Goal: Task Accomplishment & Management: Complete application form

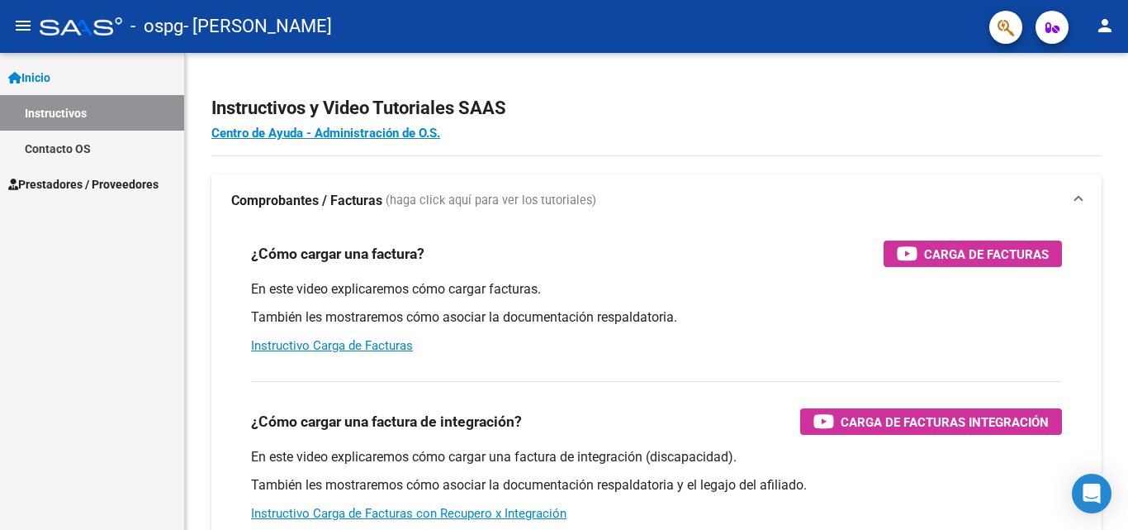
click at [1104, 17] on mat-icon "person" at bounding box center [1105, 26] width 20 height 20
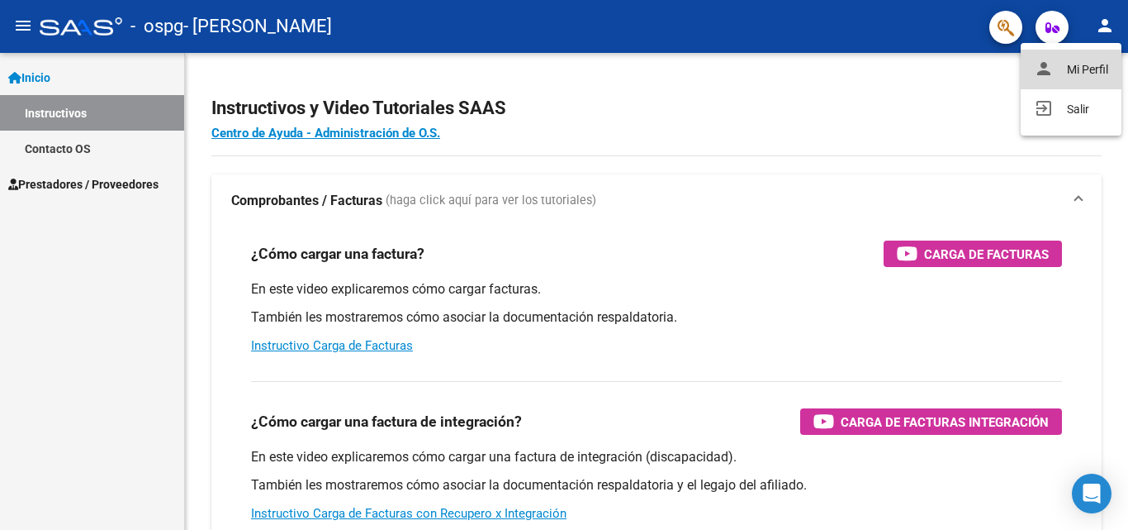
click at [1060, 60] on button "person Mi Perfil" at bounding box center [1071, 70] width 101 height 40
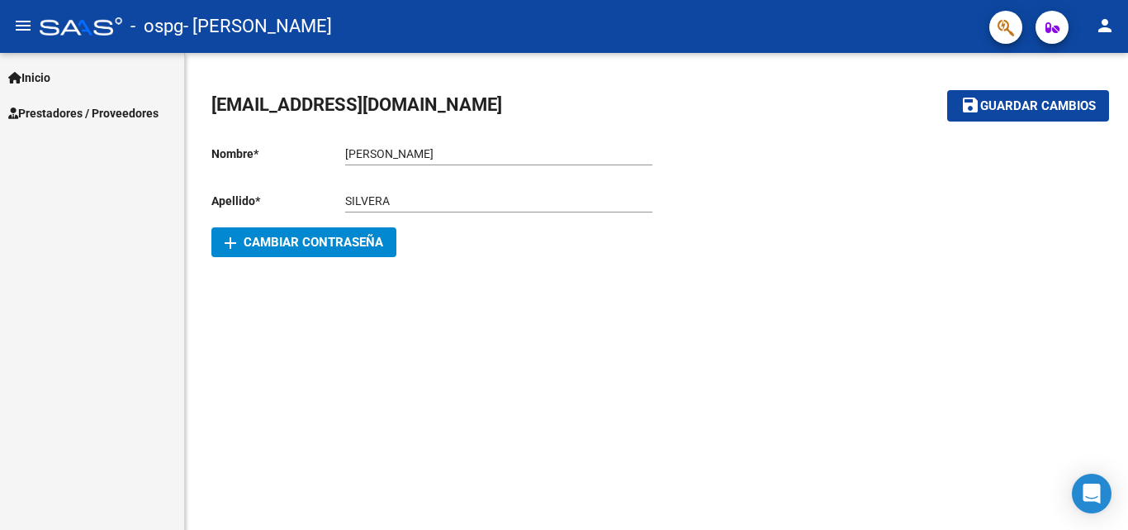
click at [49, 77] on span "Inicio" at bounding box center [29, 78] width 42 height 18
click at [37, 69] on span "Inicio" at bounding box center [29, 78] width 42 height 18
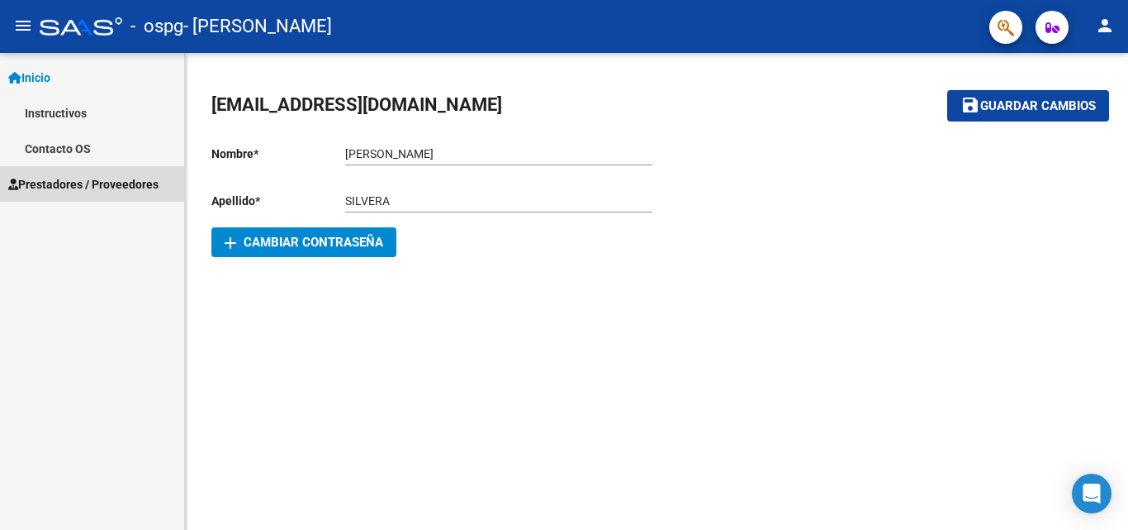
click at [57, 182] on span "Prestadores / Proveedores" at bounding box center [83, 184] width 150 height 18
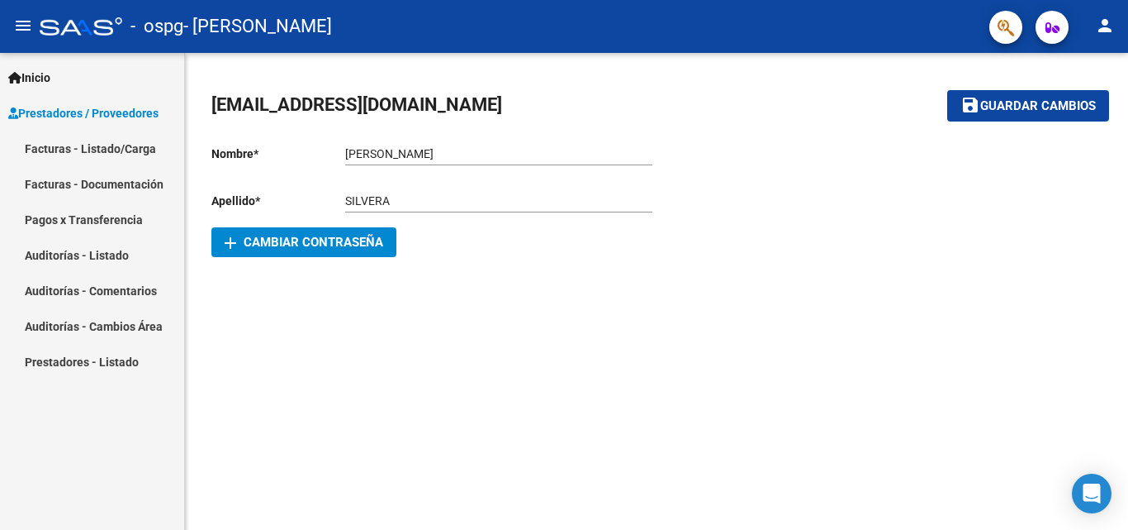
click at [124, 147] on link "Facturas - Listado/Carga" at bounding box center [92, 149] width 184 height 36
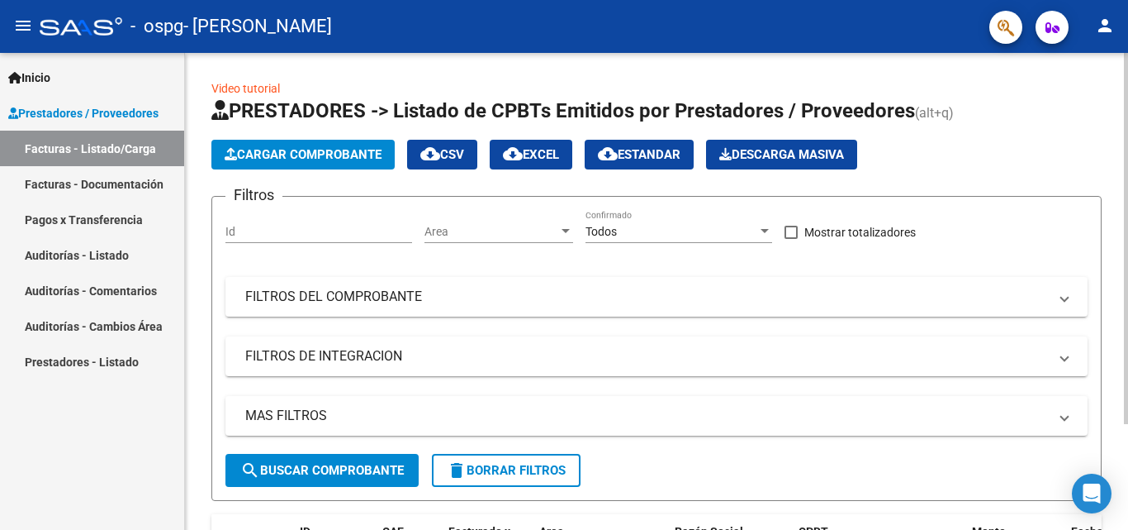
click at [289, 154] on span "Cargar Comprobante" at bounding box center [303, 154] width 157 height 15
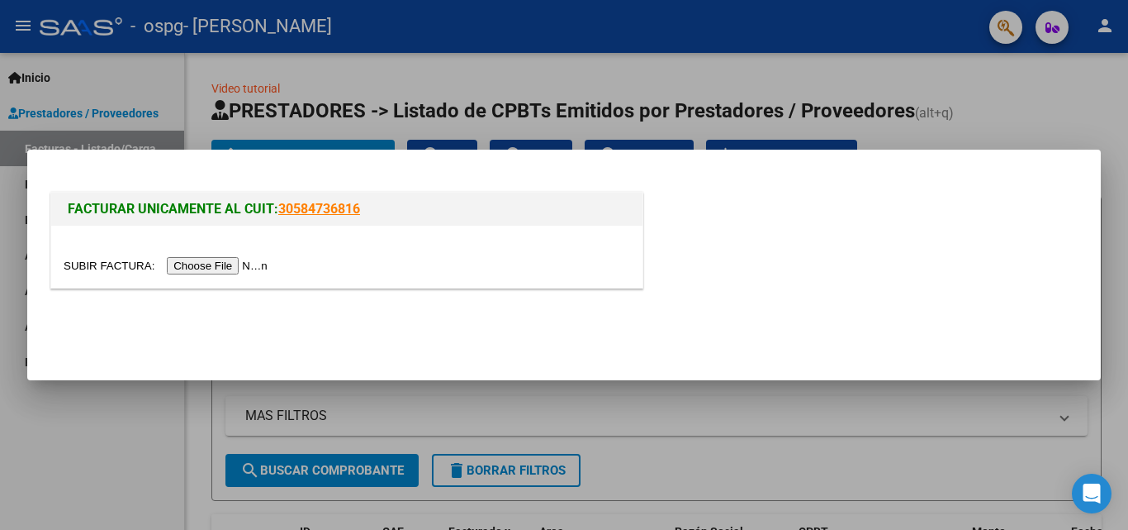
click at [228, 268] on input "file" at bounding box center [168, 265] width 209 height 17
click at [211, 265] on input "file" at bounding box center [168, 265] width 209 height 17
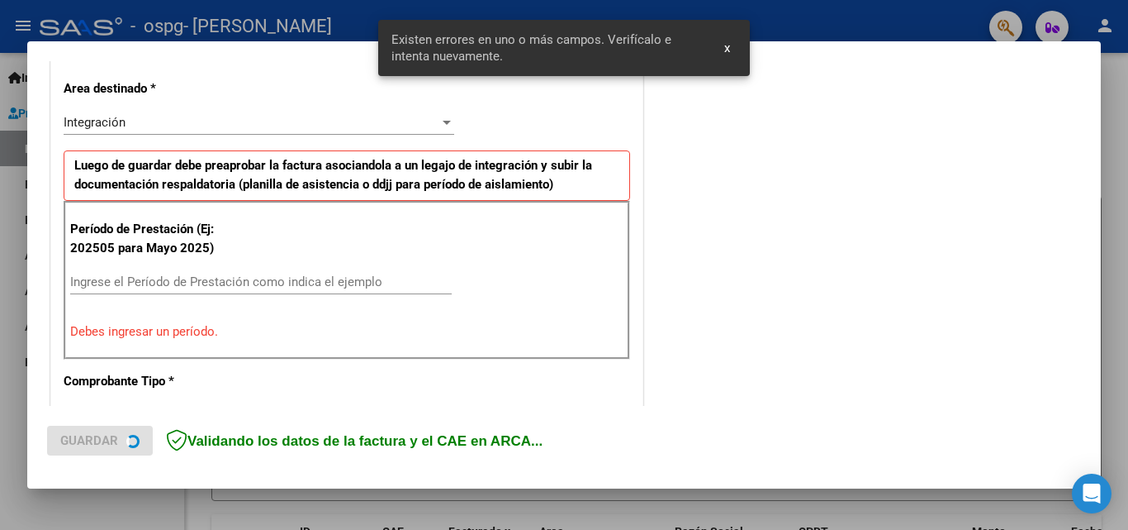
scroll to position [373, 0]
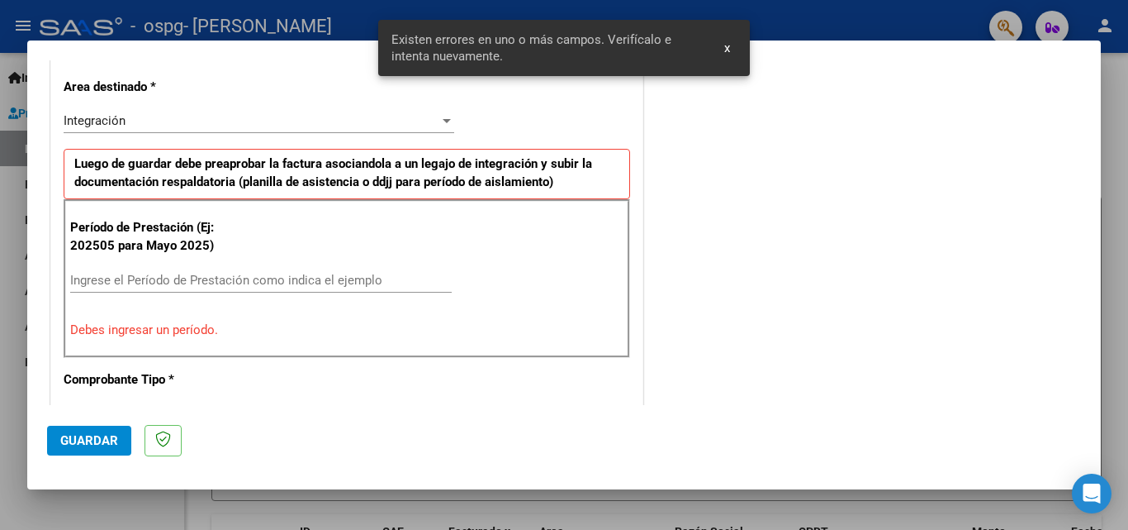
click at [215, 112] on div "Integración Seleccionar Area" at bounding box center [259, 120] width 391 height 25
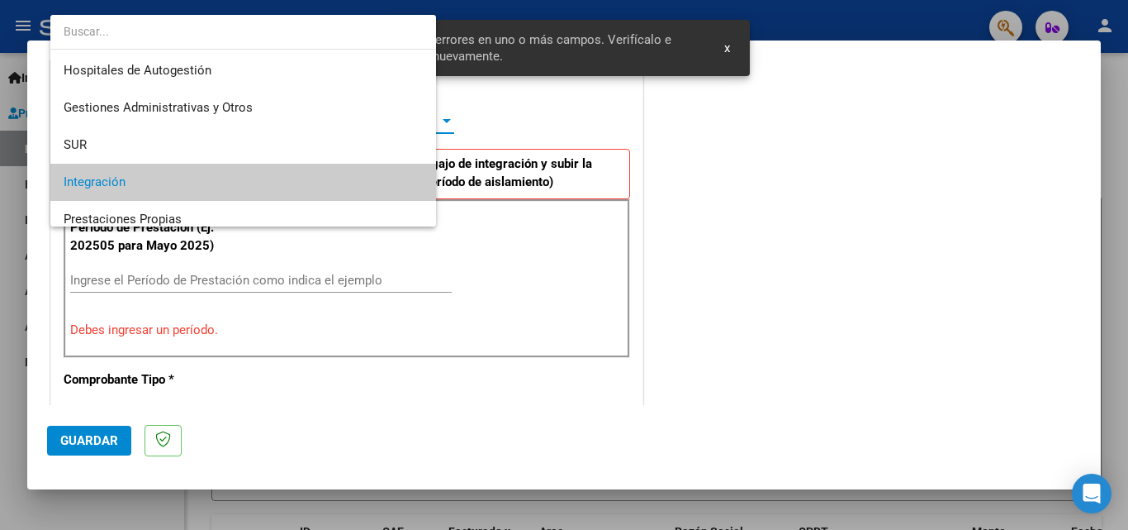
scroll to position [62, 0]
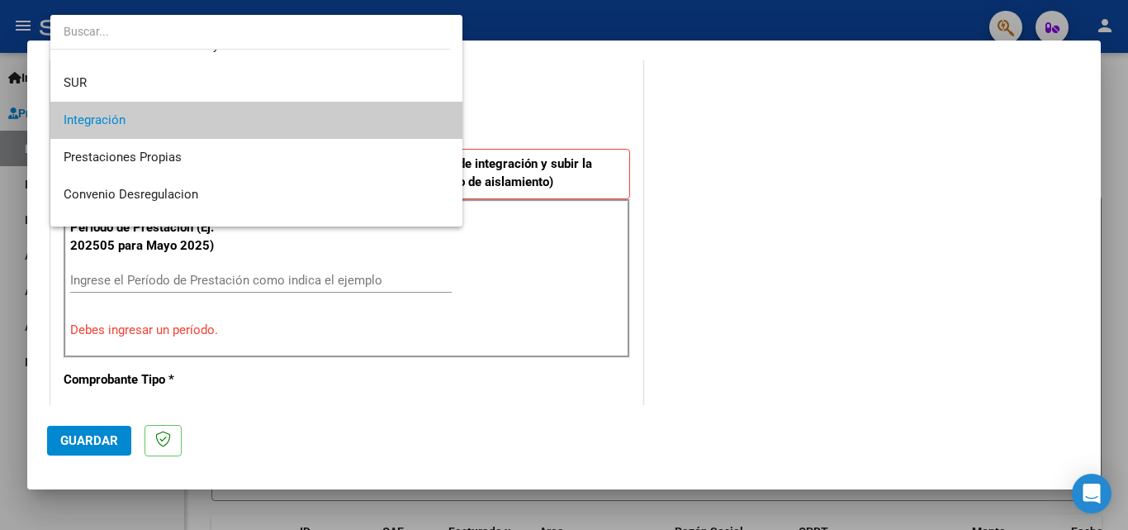
click at [215, 112] on span "Integración" at bounding box center [257, 120] width 386 height 37
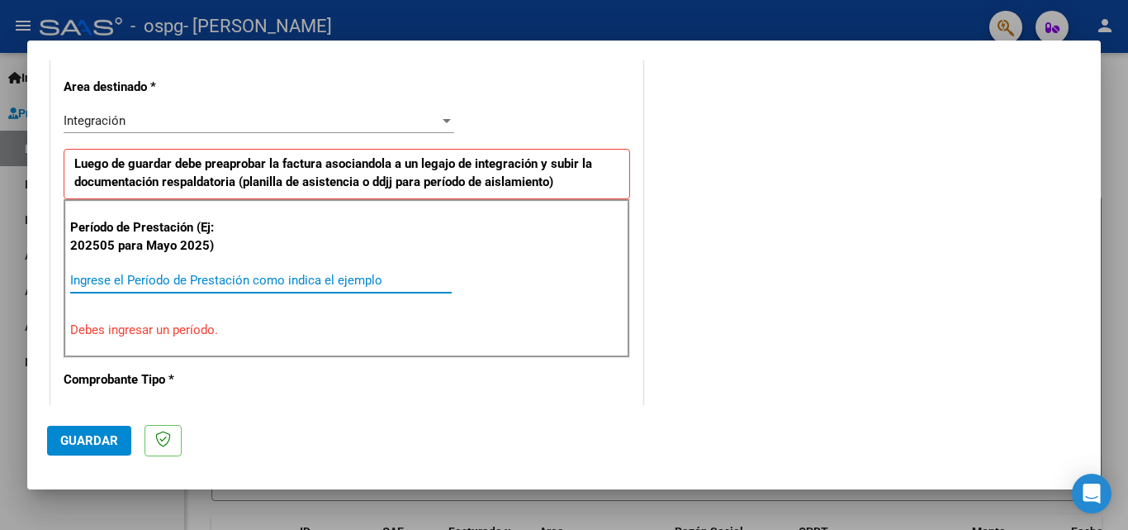
click at [146, 280] on input "Ingrese el Período de Prestación como indica el ejemplo" at bounding box center [261, 280] width 382 height 15
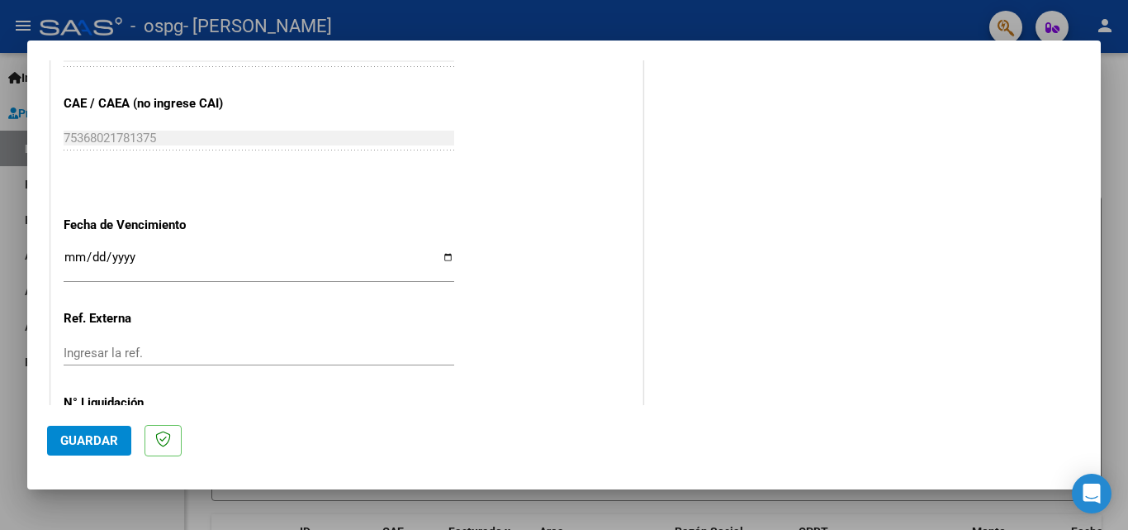
scroll to position [1109, 0]
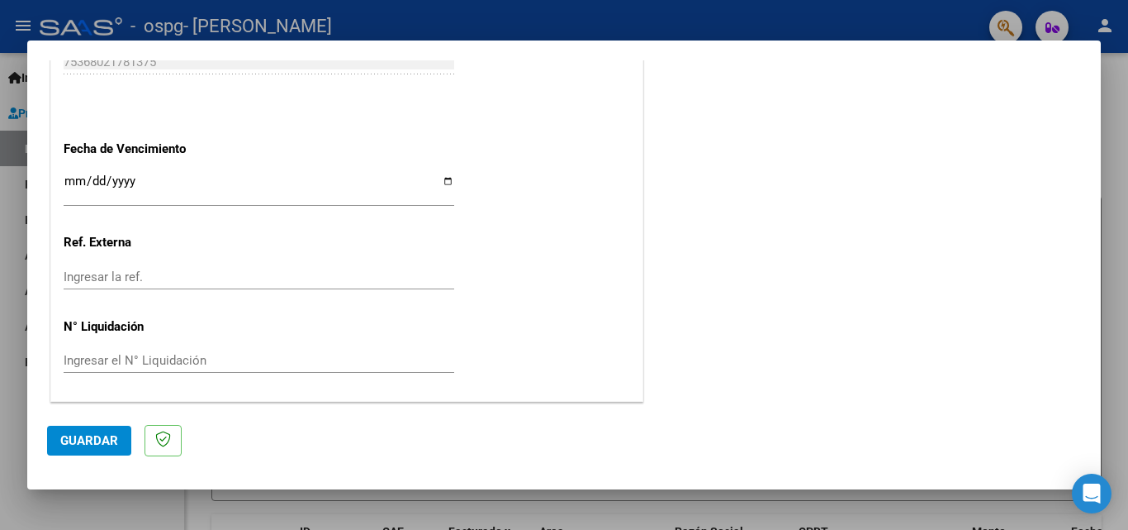
type input "202508"
click at [72, 435] on span "Guardar" at bounding box center [89, 440] width 58 height 15
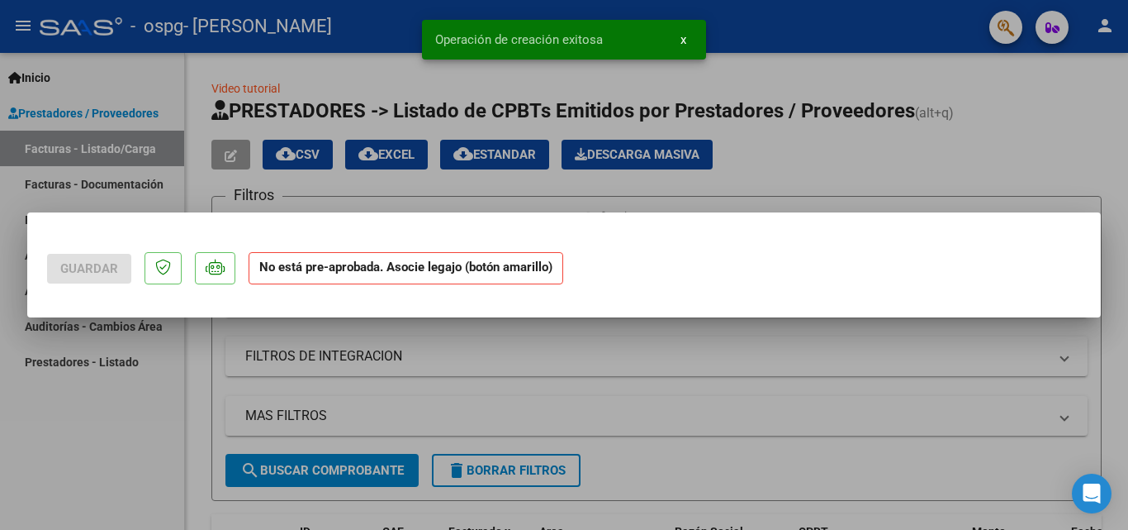
scroll to position [0, 0]
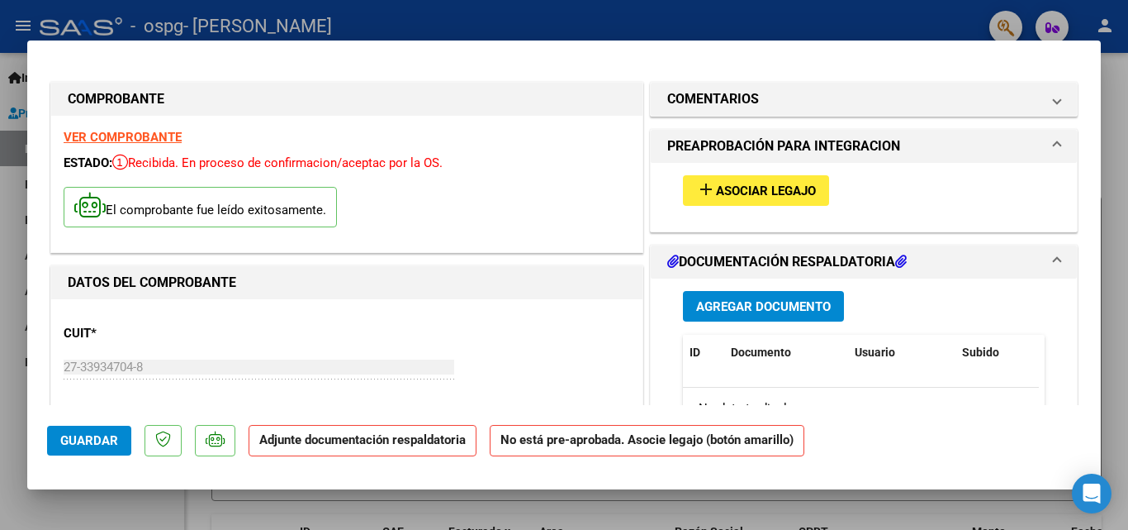
click at [761, 187] on span "Asociar Legajo" at bounding box center [766, 190] width 100 height 15
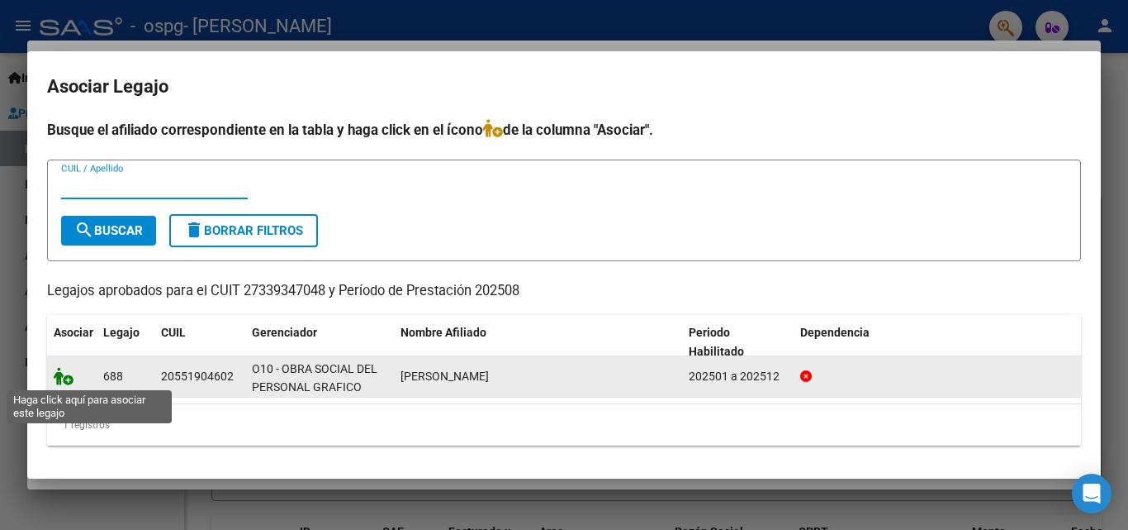
click at [62, 378] on icon at bounding box center [64, 376] width 20 height 18
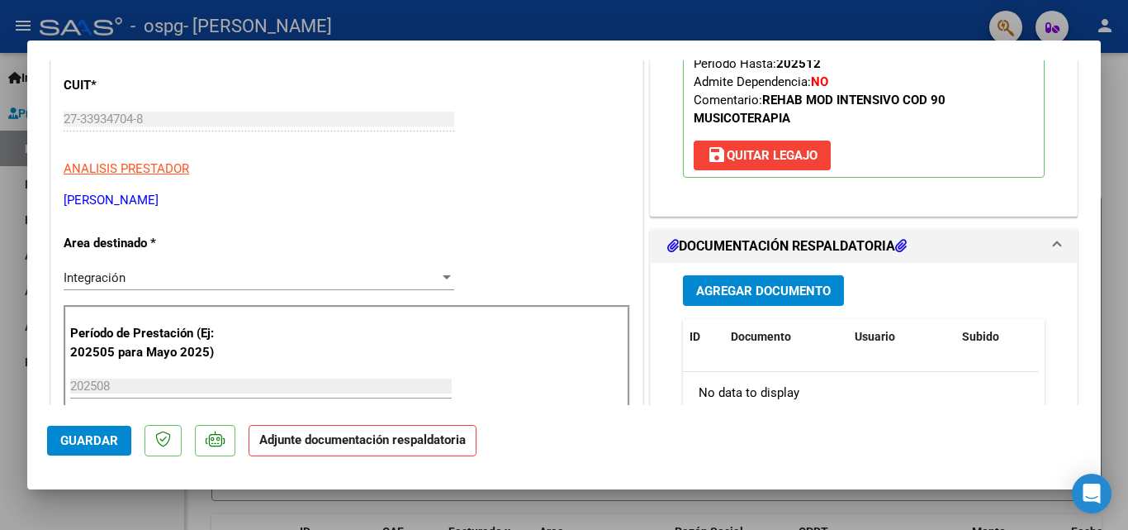
scroll to position [413, 0]
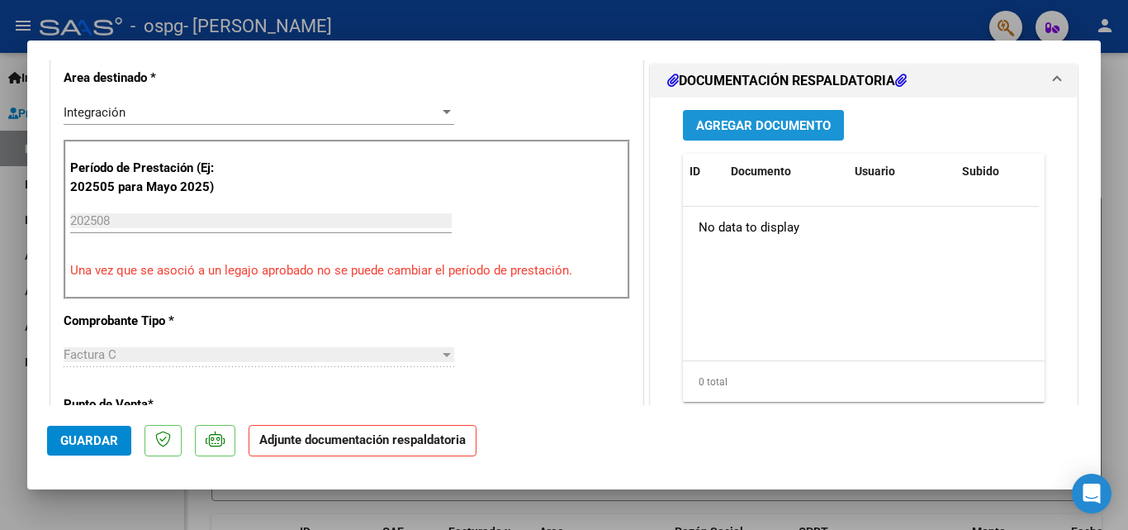
click at [774, 126] on span "Agregar Documento" at bounding box center [763, 125] width 135 height 15
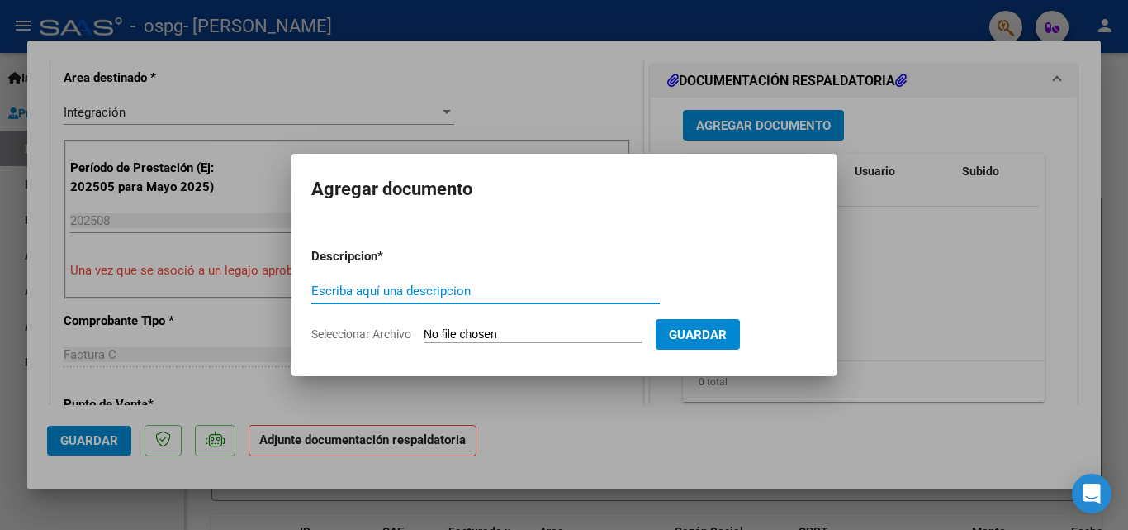
click at [458, 287] on input "Escriba aquí una descripcion" at bounding box center [485, 290] width 349 height 15
type input "Asistencia"
click at [510, 331] on input "Seleccionar Archivo" at bounding box center [533, 335] width 219 height 16
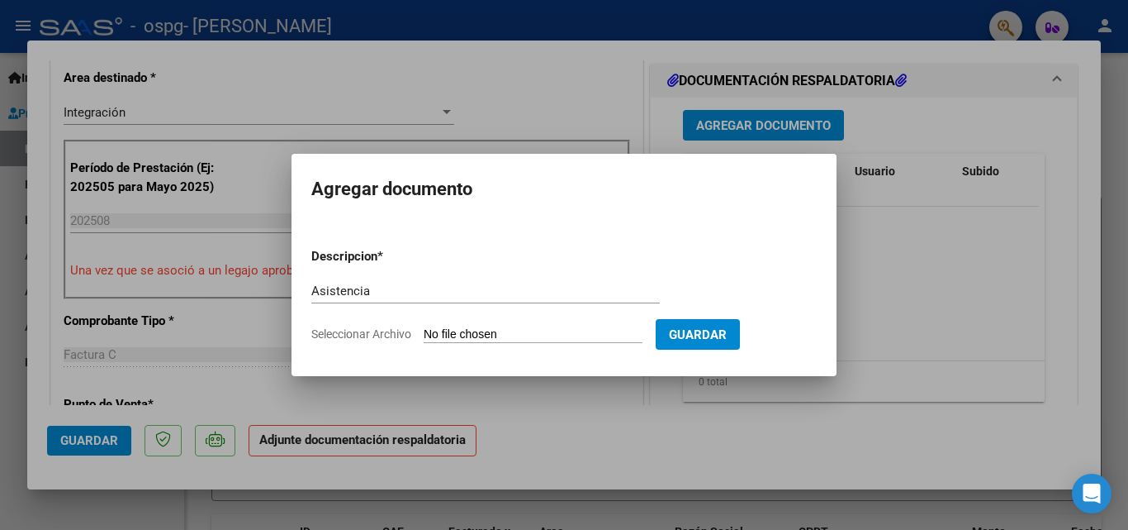
type input "C:\fakepath\Asistencia [PERSON_NAME] - [DATE].pdf"
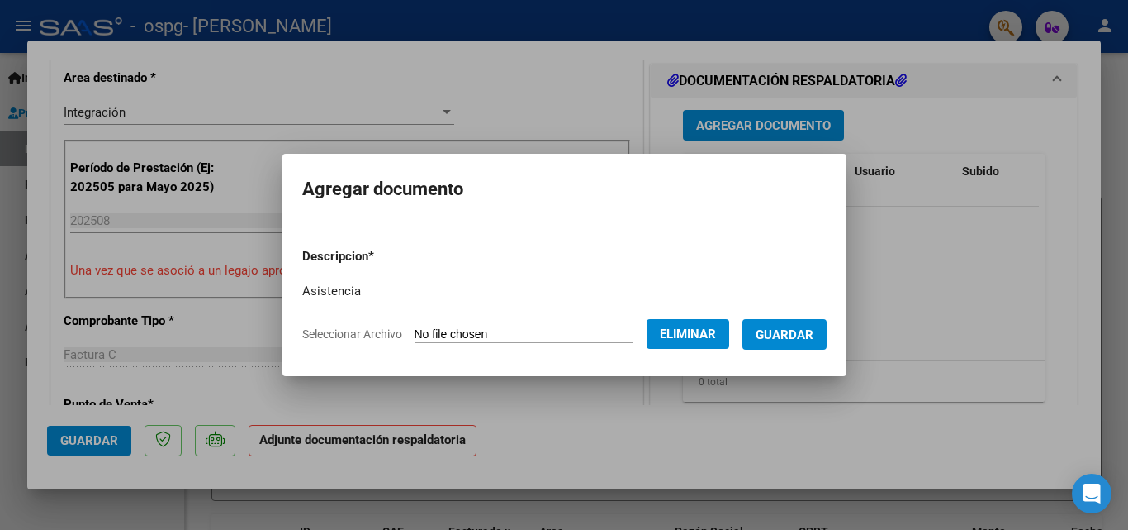
click at [814, 335] on span "Guardar" at bounding box center [785, 334] width 58 height 15
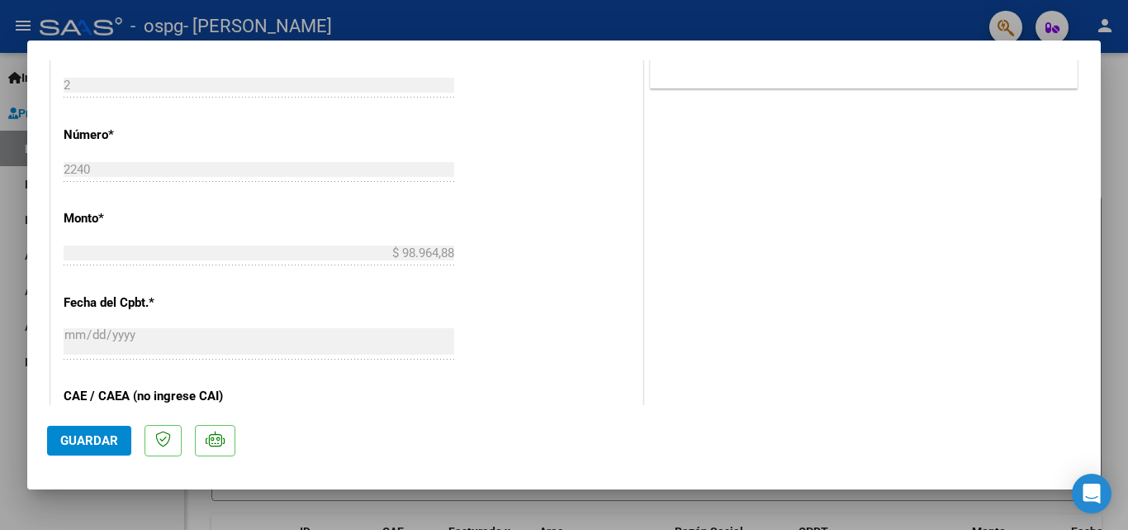
scroll to position [1134, 0]
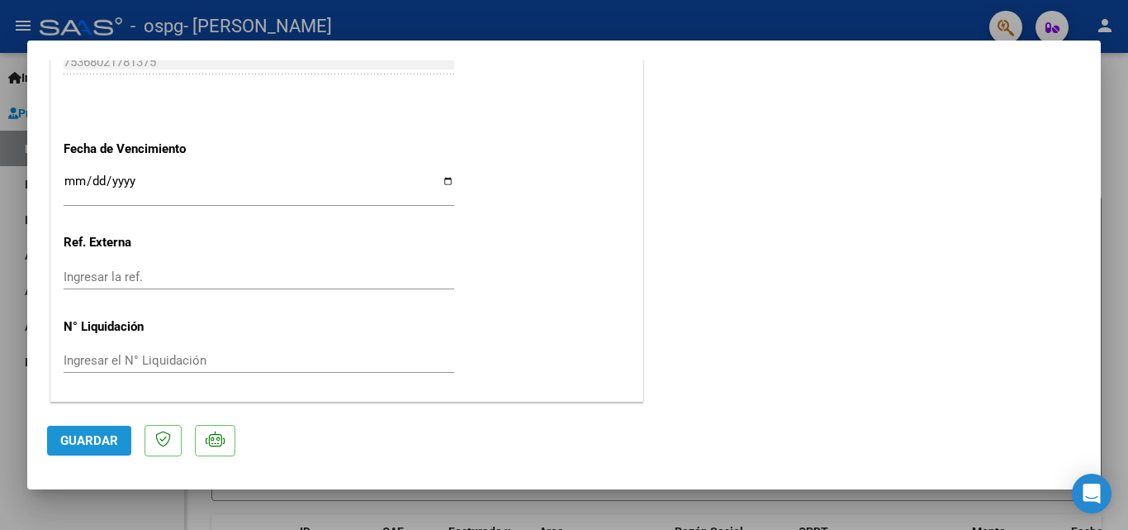
click at [78, 445] on span "Guardar" at bounding box center [89, 440] width 58 height 15
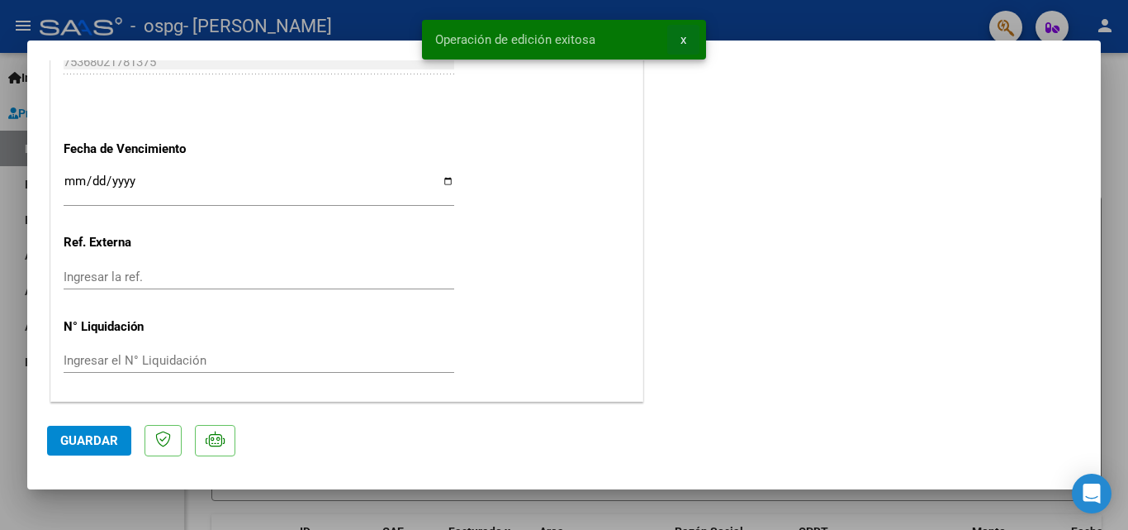
click at [686, 42] on span "x" at bounding box center [684, 39] width 6 height 15
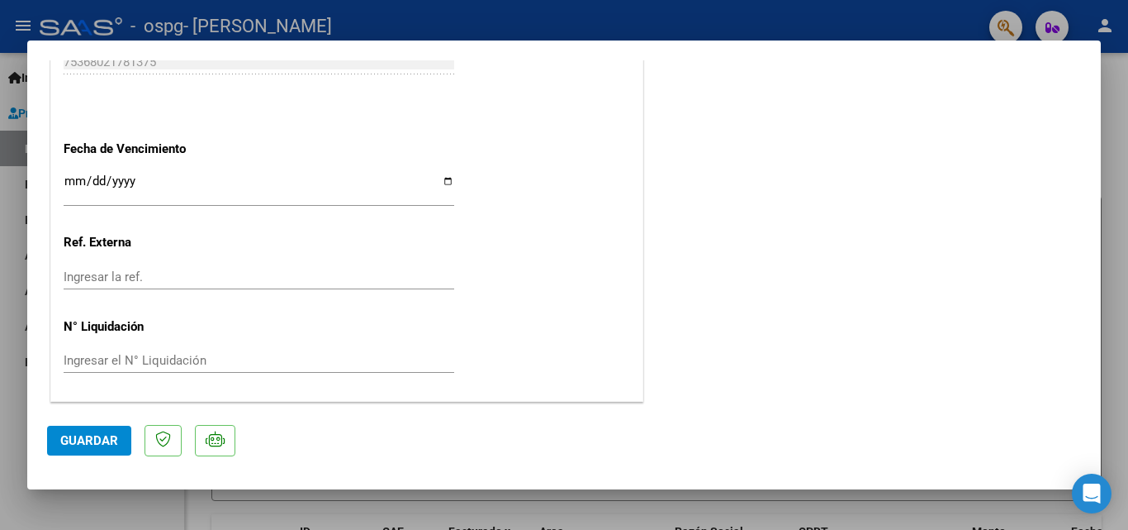
click at [1120, 144] on div at bounding box center [564, 265] width 1128 height 530
type input "$ 0,00"
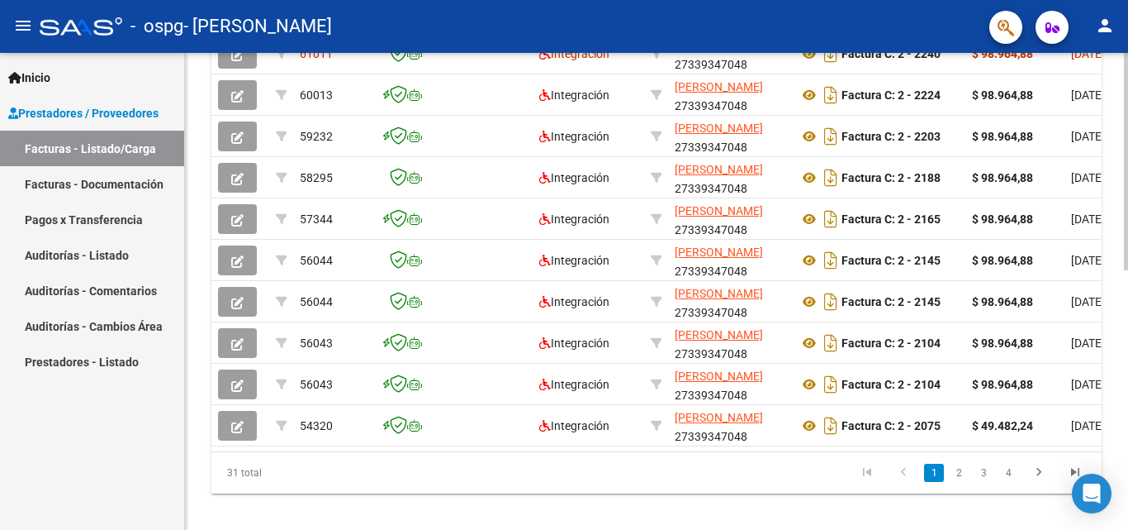
scroll to position [477, 0]
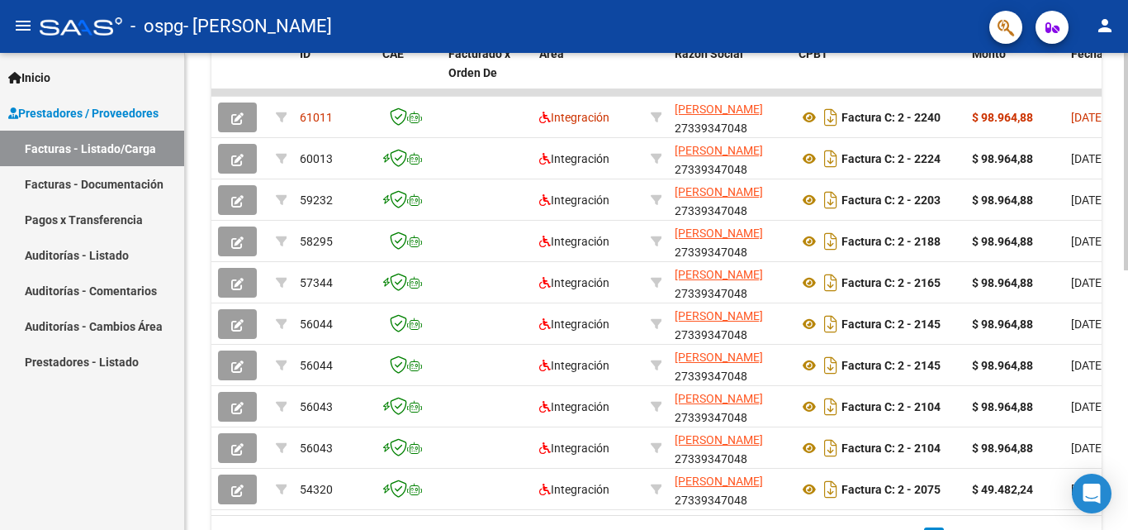
click at [1128, 299] on div at bounding box center [1126, 383] width 4 height 217
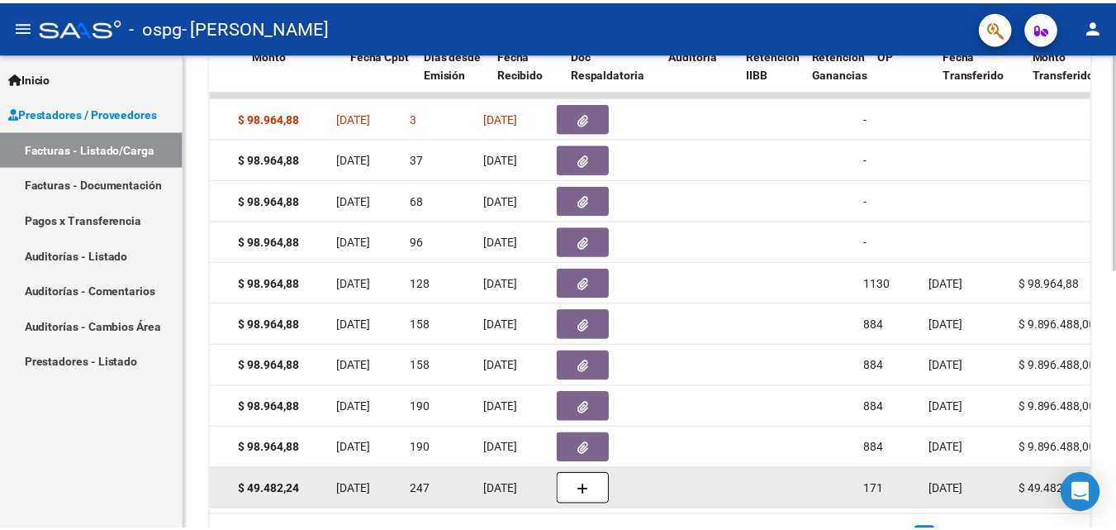
scroll to position [0, 718]
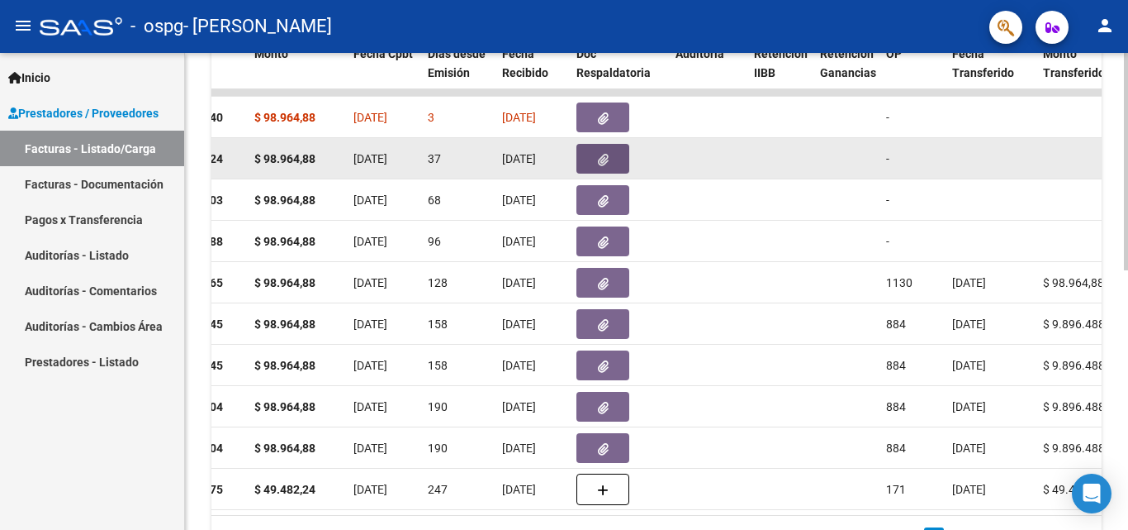
click at [604, 161] on icon "button" at bounding box center [603, 160] width 11 height 12
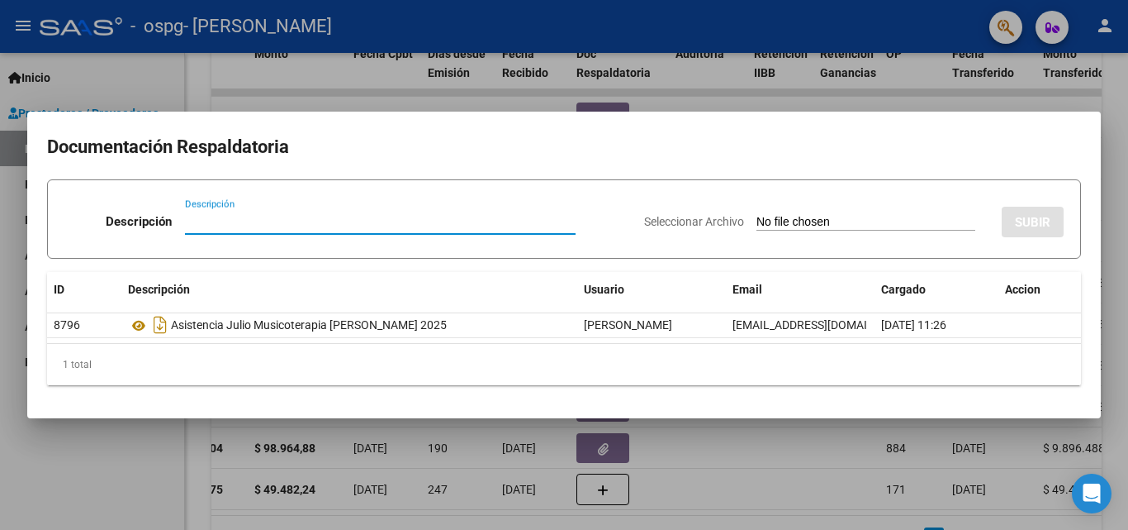
click at [1128, 131] on div at bounding box center [564, 265] width 1128 height 530
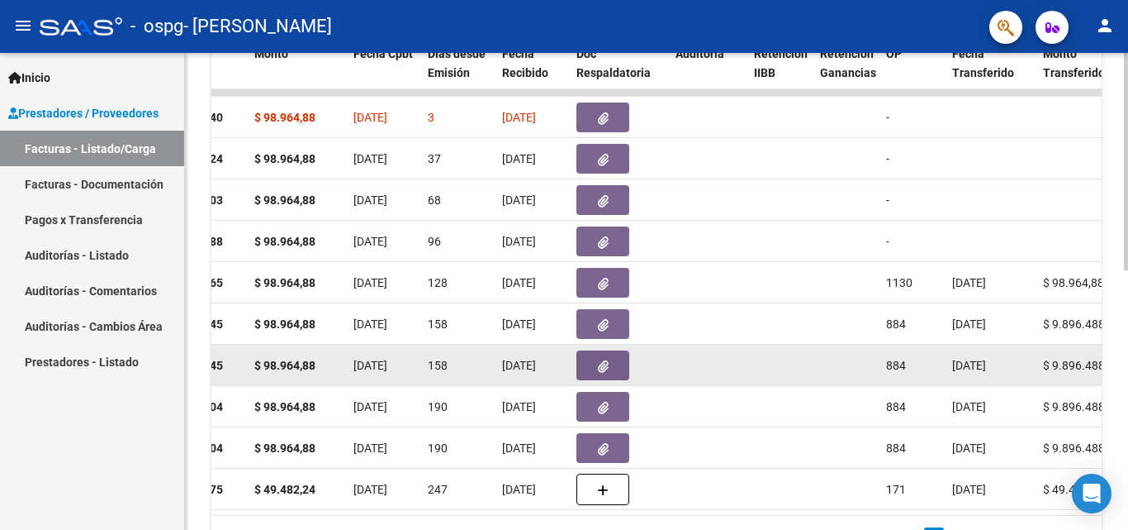
click at [598, 368] on icon "button" at bounding box center [603, 366] width 11 height 12
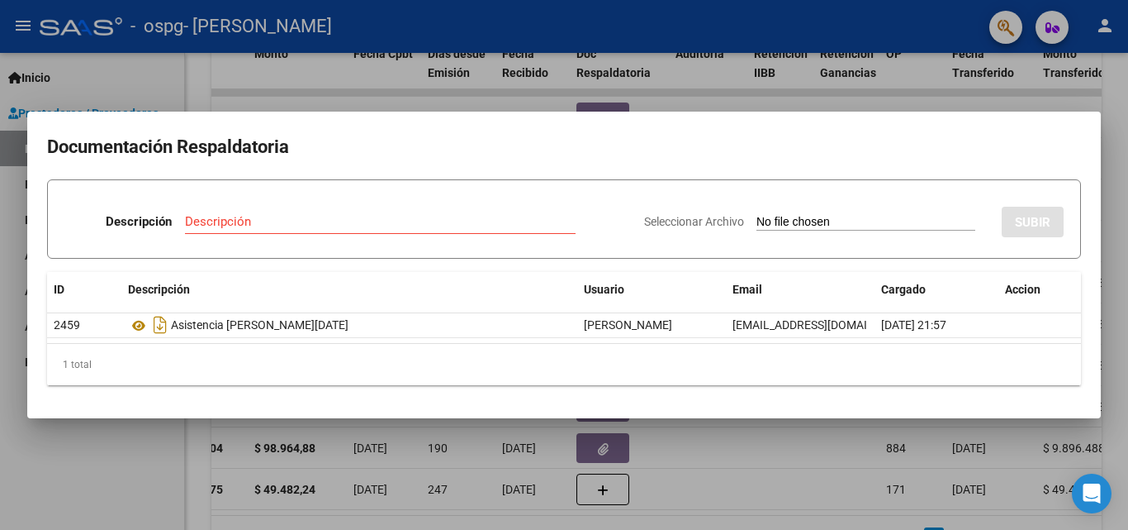
click at [1117, 192] on div at bounding box center [564, 265] width 1128 height 530
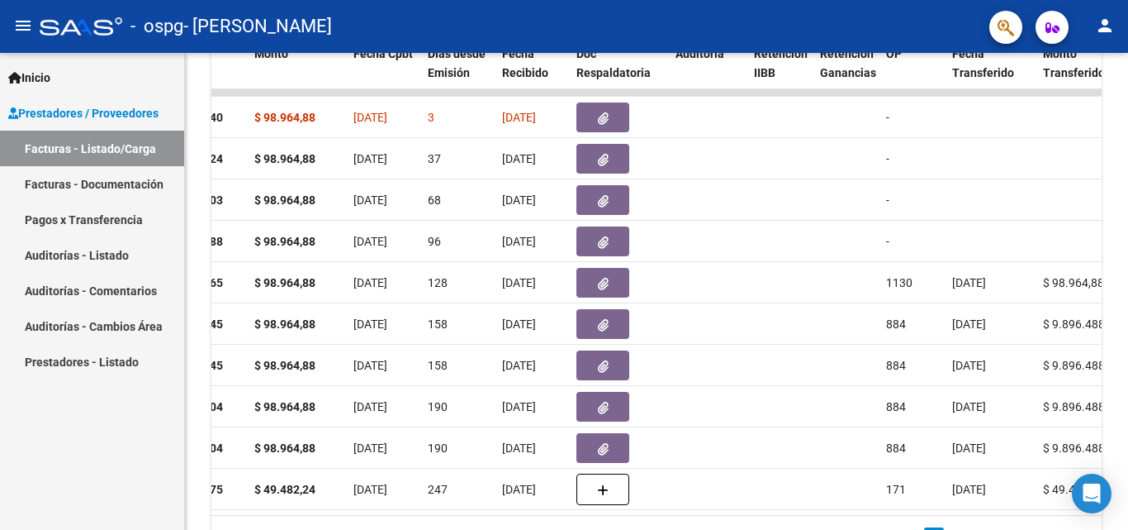
click at [1103, 25] on mat-icon "person" at bounding box center [1105, 26] width 20 height 20
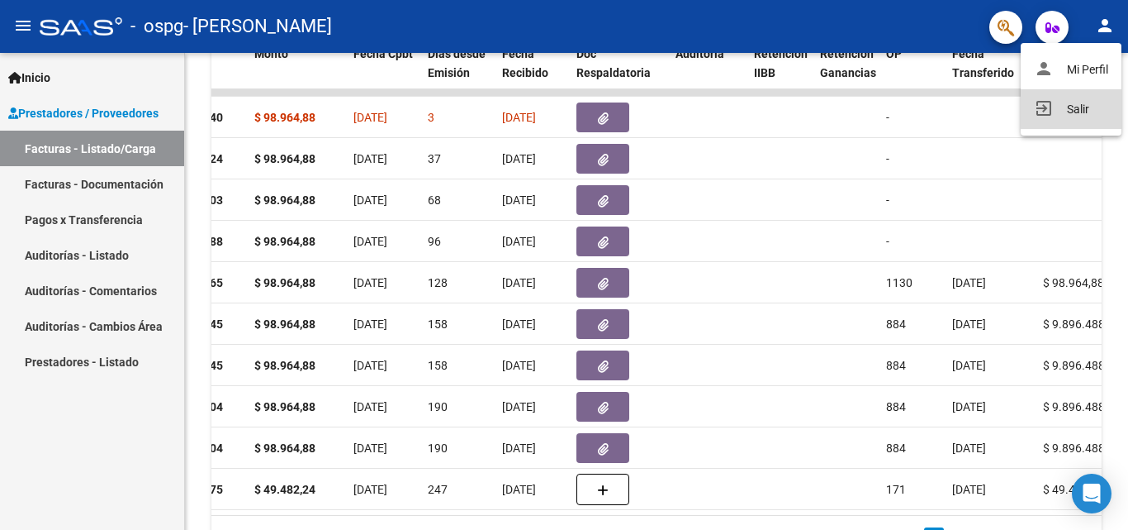
click at [1076, 108] on button "exit_to_app Salir" at bounding box center [1071, 109] width 101 height 40
